Goal: Task Accomplishment & Management: Use online tool/utility

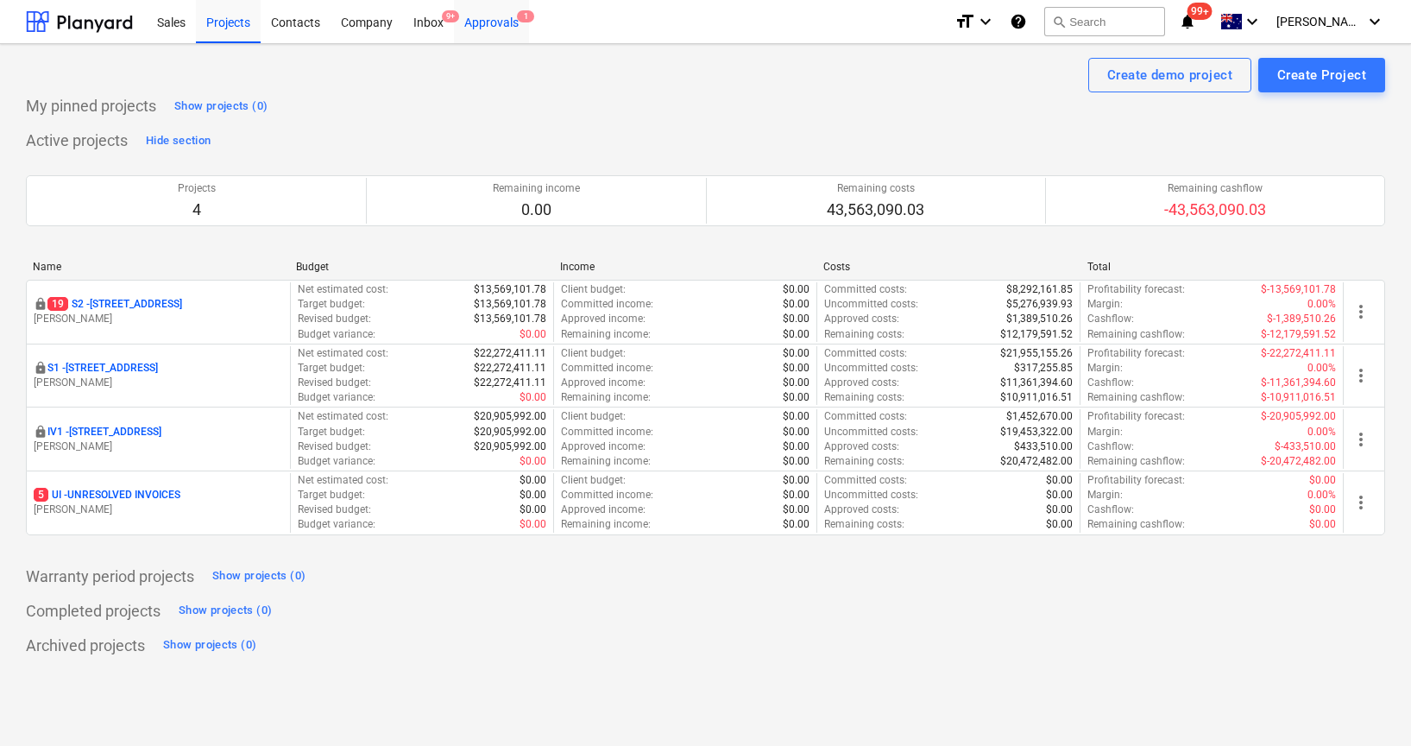
click at [497, 25] on div "Approvals 1" at bounding box center [491, 21] width 75 height 44
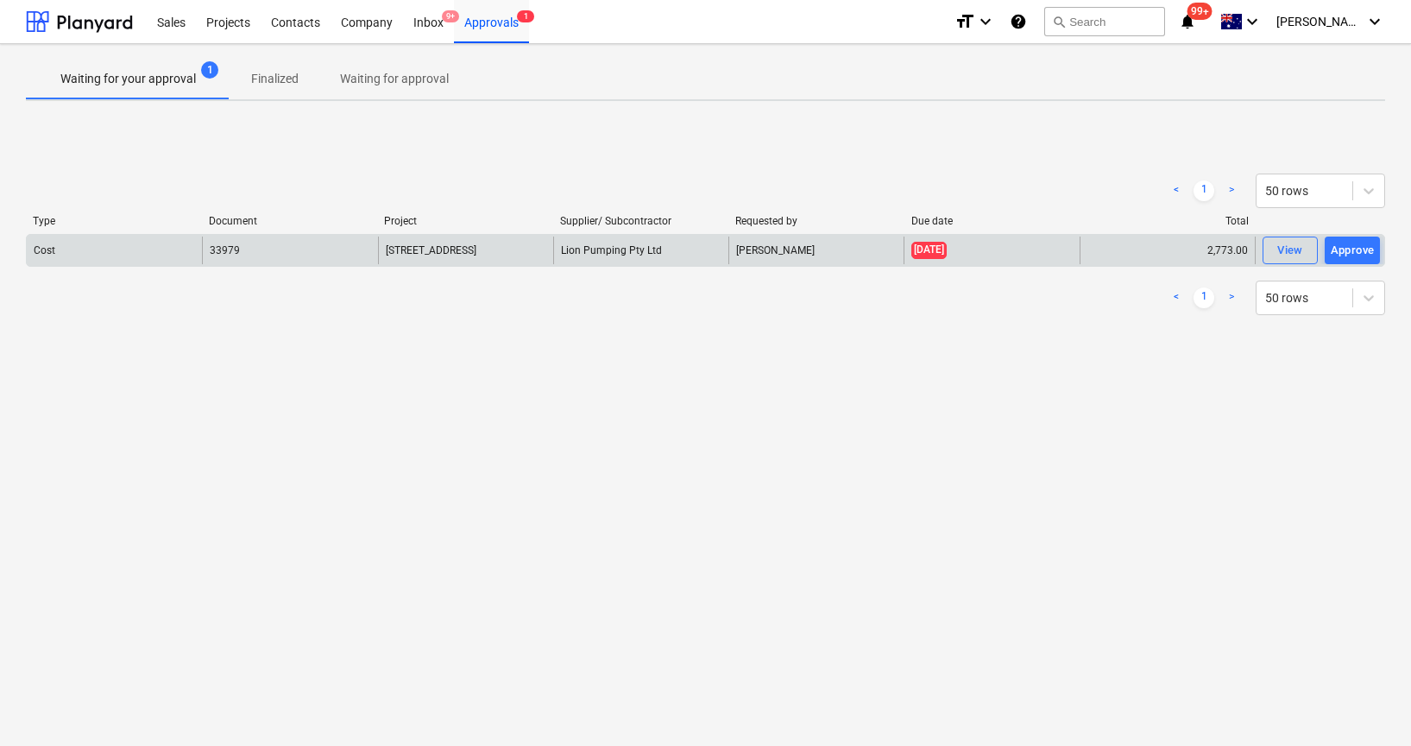
click at [910, 259] on div "[DATE]" at bounding box center [991, 251] width 175 height 28
click at [1279, 253] on div "View" at bounding box center [1291, 251] width 26 height 20
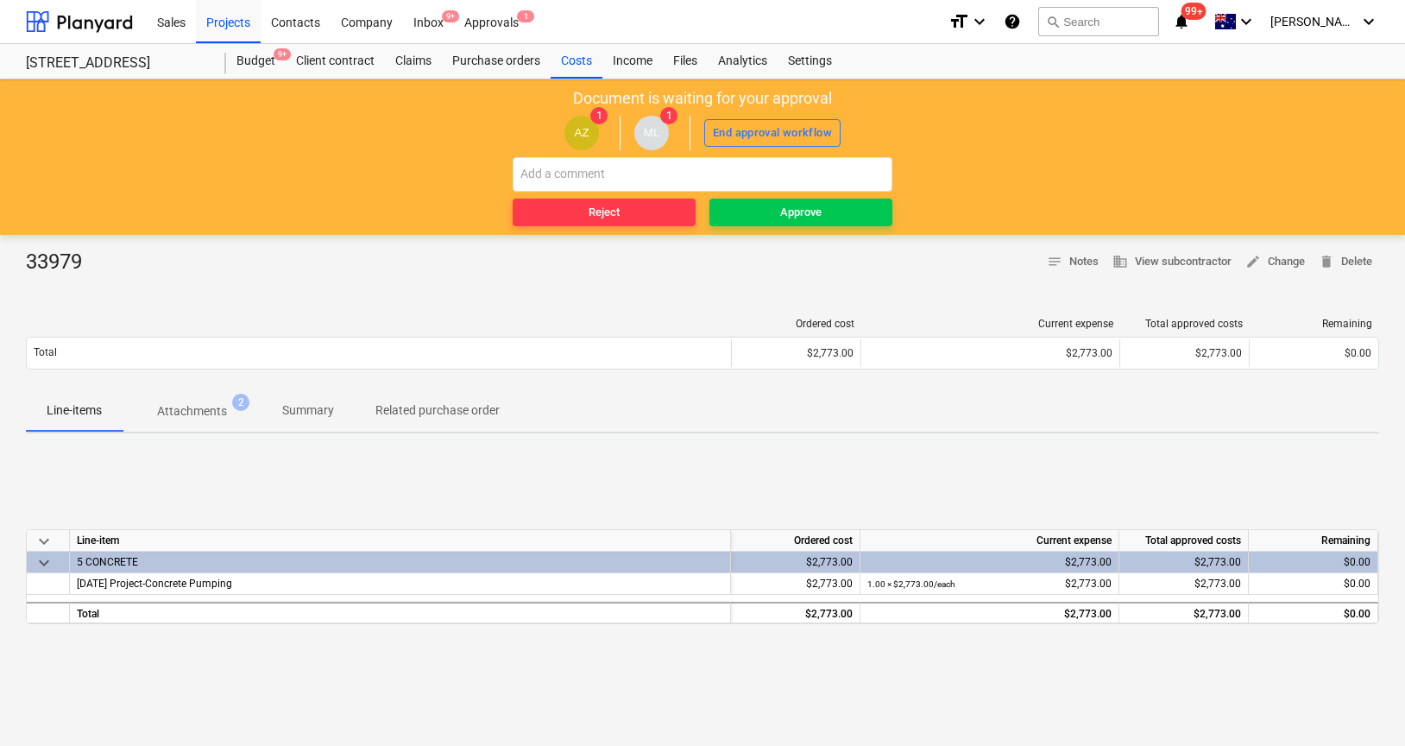
click at [186, 409] on p "Attachments" at bounding box center [192, 411] width 70 height 18
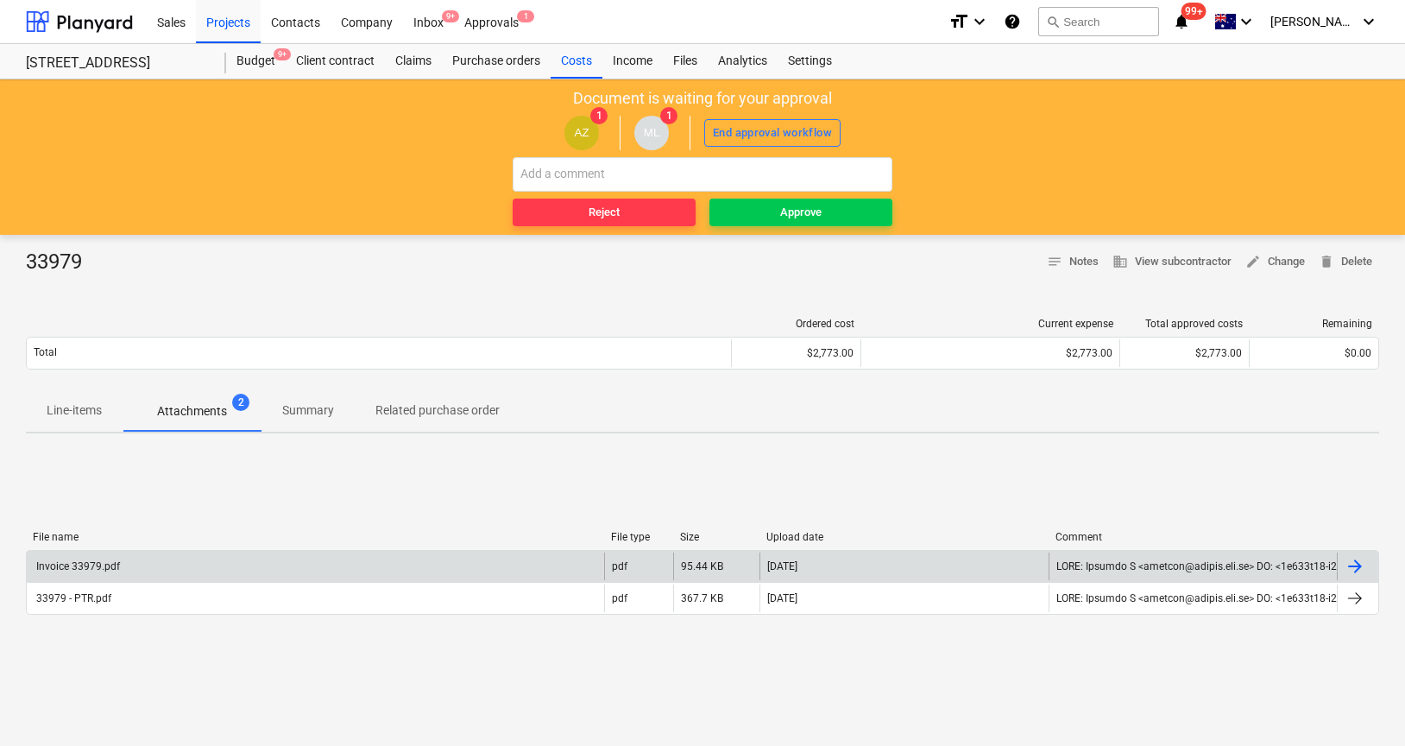
click at [398, 559] on div "Invoice 33979.pdf" at bounding box center [315, 566] width 577 height 28
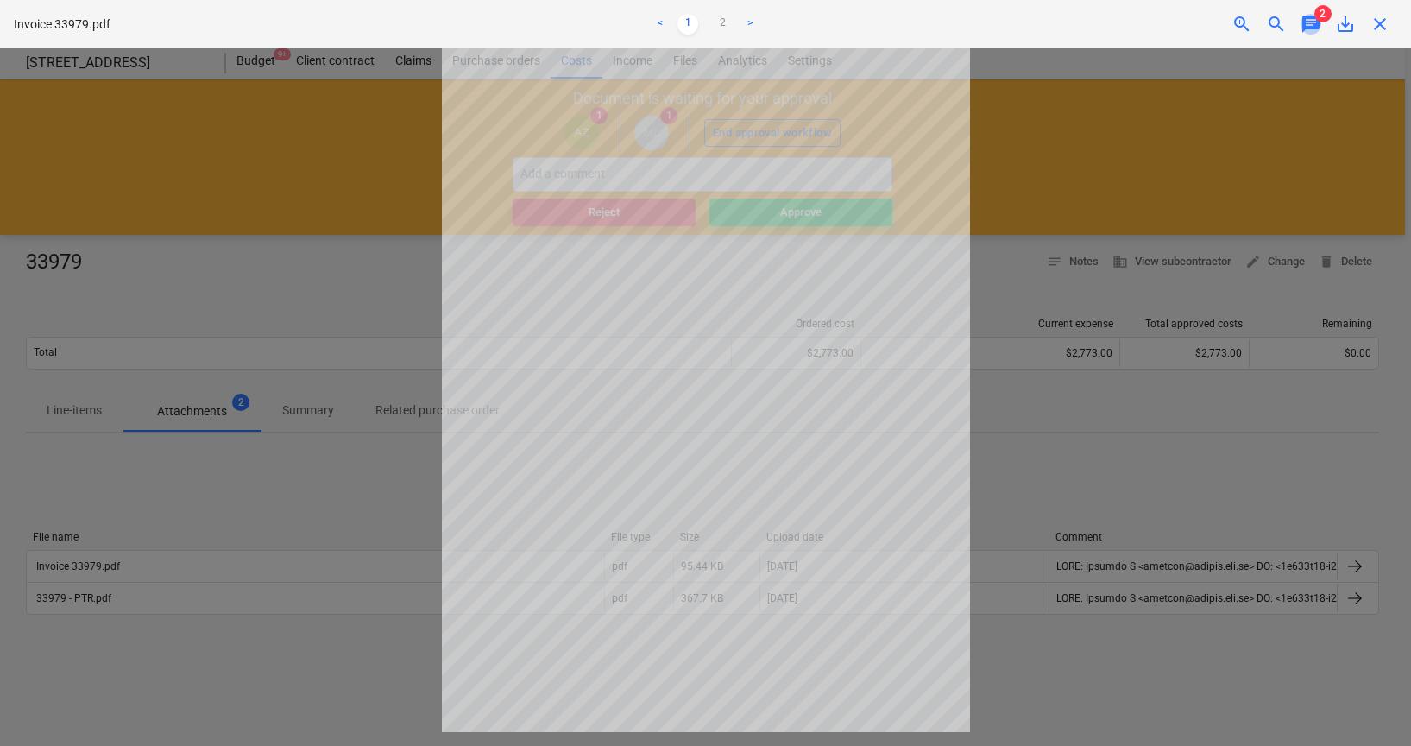
click at [1308, 26] on span "chat" at bounding box center [1311, 24] width 21 height 21
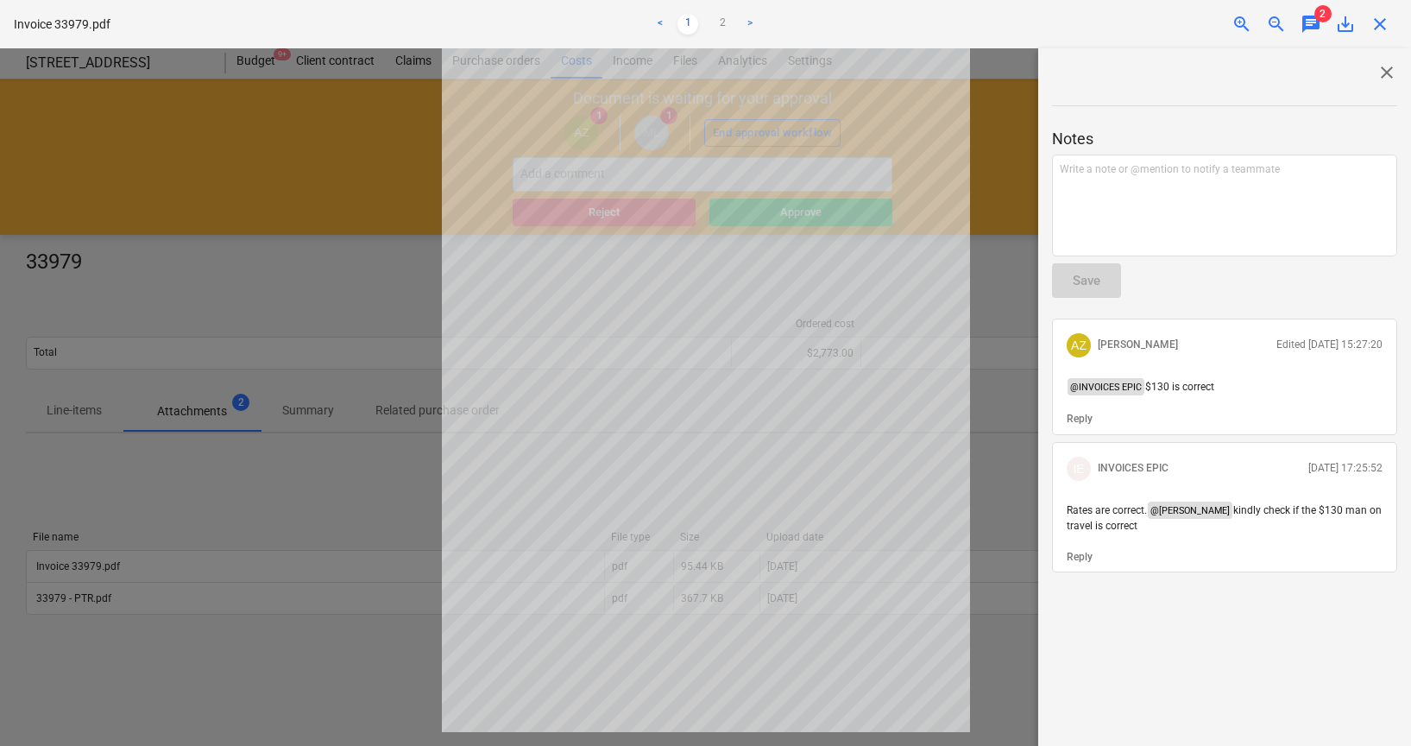
click at [1387, 71] on span "close" at bounding box center [1387, 72] width 21 height 21
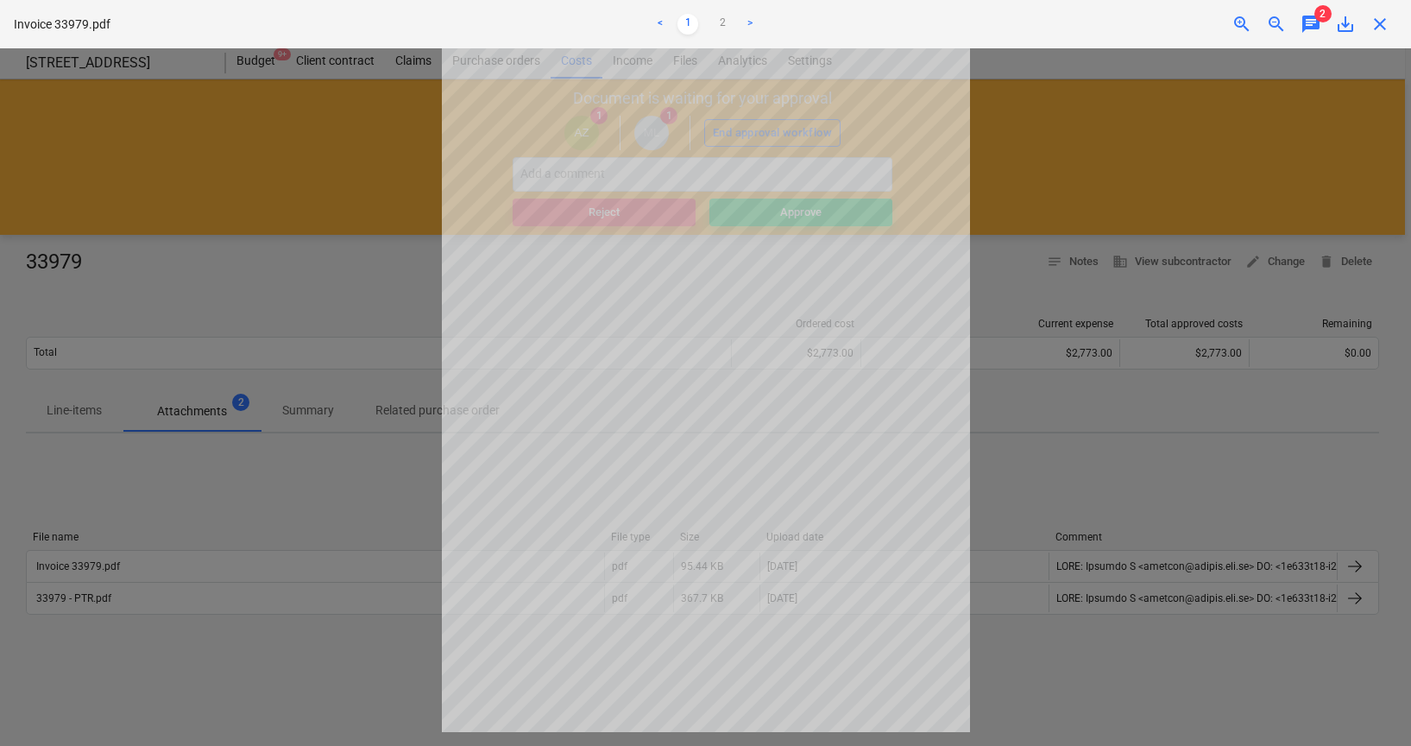
click at [1264, 83] on div at bounding box center [705, 396] width 1411 height 697
click at [1373, 20] on span "close" at bounding box center [1380, 24] width 21 height 21
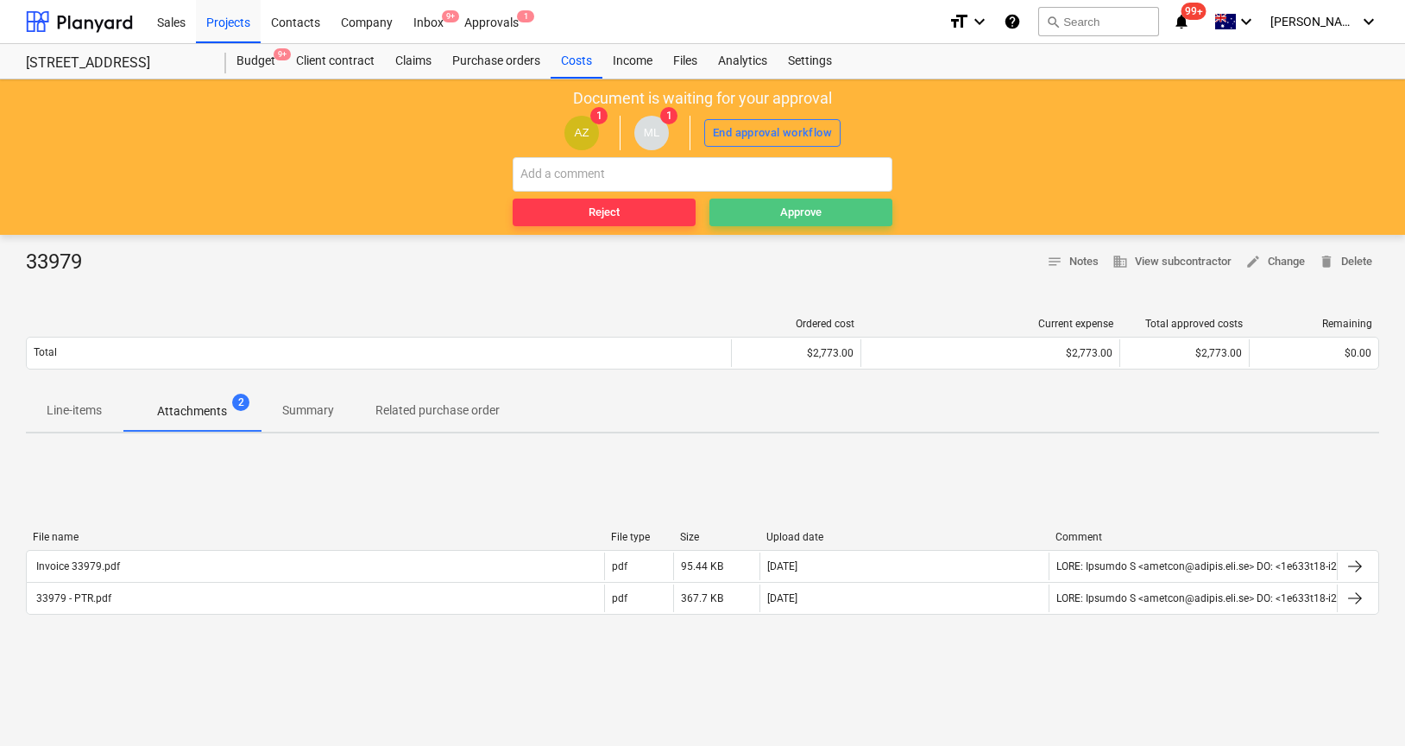
click at [813, 214] on div "Approve" at bounding box center [800, 213] width 41 height 20
